Goal: Check status

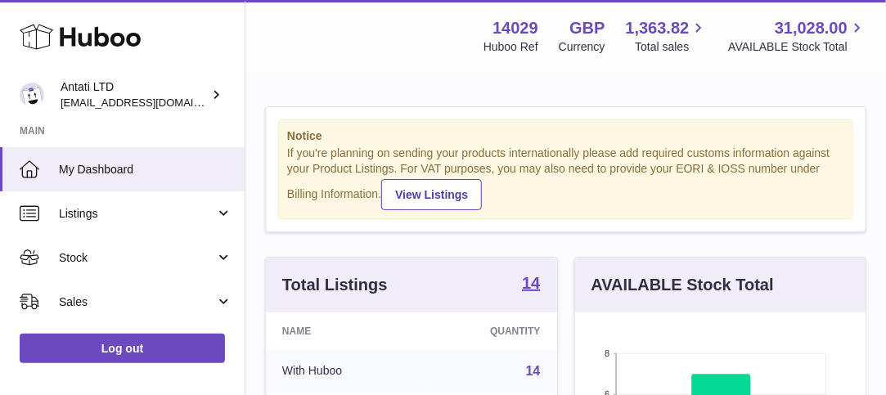
scroll to position [255, 291]
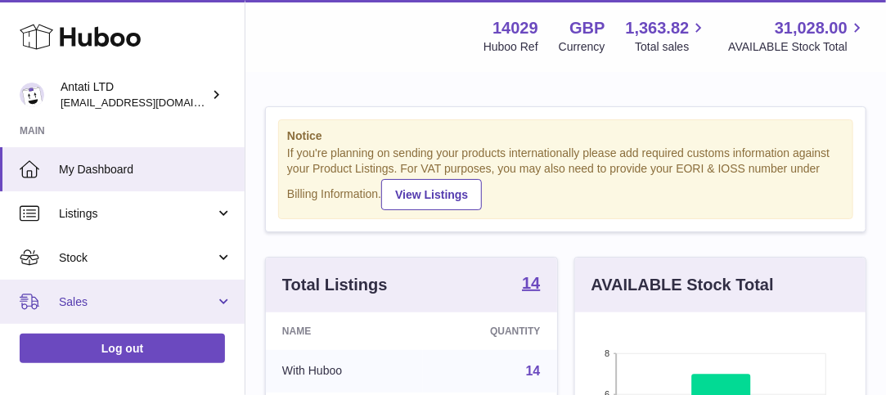
click at [77, 297] on span "Sales" at bounding box center [137, 302] width 156 height 16
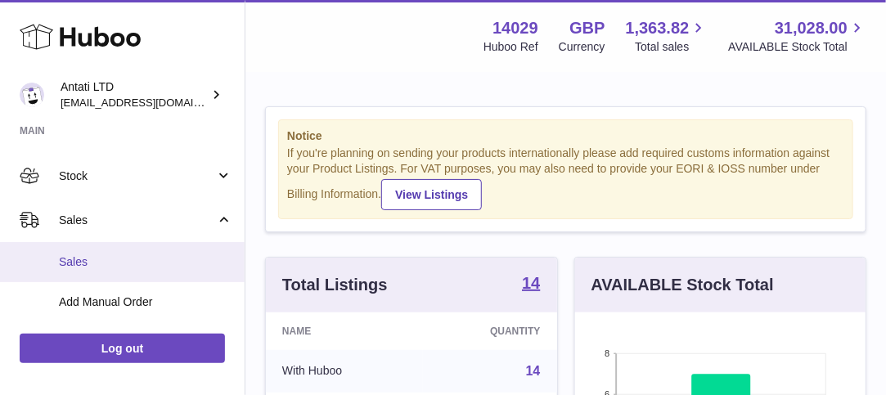
click at [101, 263] on span "Sales" at bounding box center [145, 262] width 173 height 16
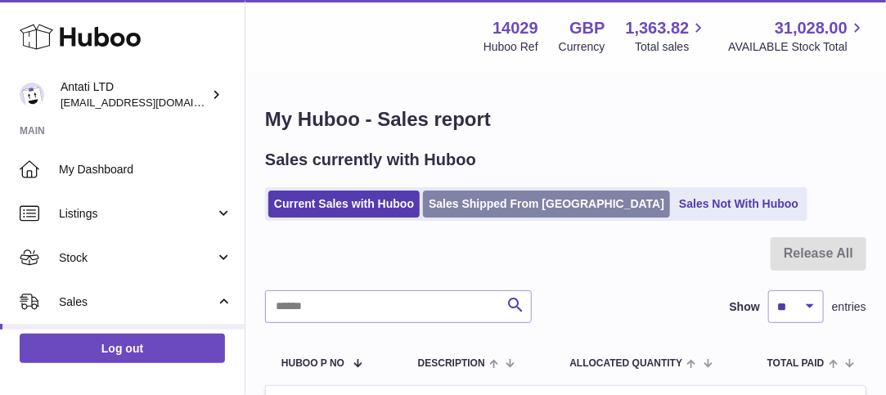
click at [510, 205] on link "Sales Shipped From [GEOGRAPHIC_DATA]" at bounding box center [546, 204] width 247 height 27
